Goal: Task Accomplishment & Management: Use online tool/utility

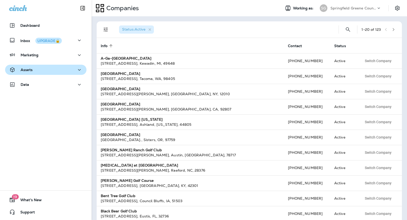
click at [46, 71] on div "Assets" at bounding box center [45, 70] width 73 height 6
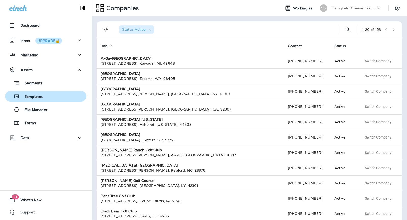
click at [39, 97] on p "Templates" at bounding box center [31, 96] width 23 height 5
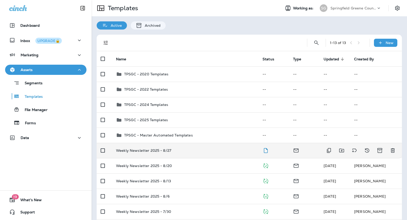
click at [202, 154] on td "Weekly Newsletter 2025 - 8/27" at bounding box center [185, 150] width 147 height 15
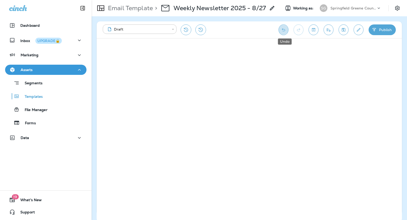
click at [285, 26] on button "Undo" at bounding box center [284, 29] width 10 height 11
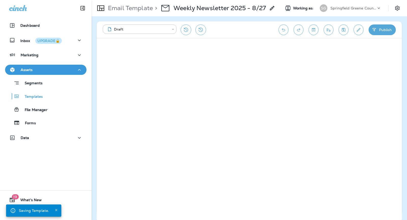
click at [328, 30] on icon "Send test email" at bounding box center [328, 29] width 5 height 5
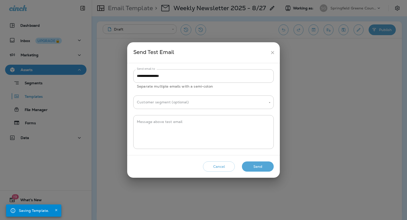
click at [270, 50] on button "close" at bounding box center [272, 52] width 9 height 9
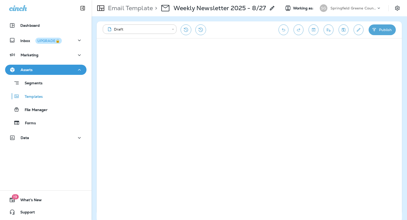
click at [382, 27] on button "Publish" at bounding box center [382, 29] width 27 height 11
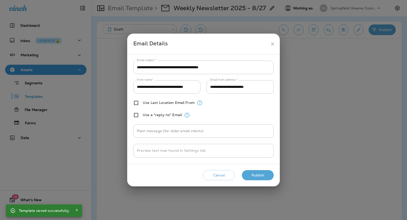
click at [249, 173] on button "Publish" at bounding box center [258, 175] width 32 height 10
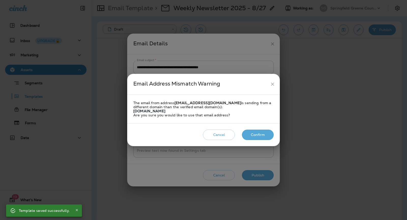
click at [261, 130] on button "Confirm" at bounding box center [258, 134] width 32 height 10
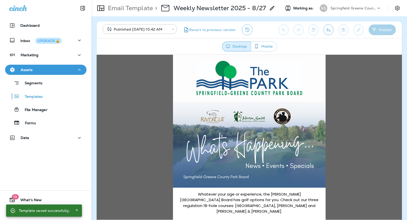
click at [329, 31] on icon "Send test email" at bounding box center [328, 29] width 5 height 5
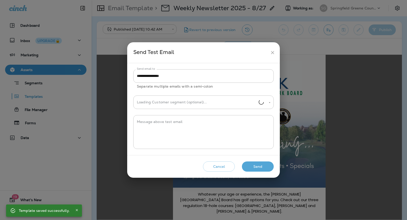
click at [257, 162] on button "Send" at bounding box center [258, 166] width 32 height 10
